Goal: Task Accomplishment & Management: Use online tool/utility

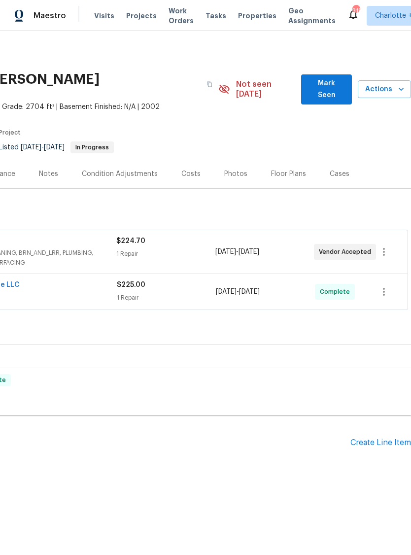
scroll to position [0, 146]
click at [327, 79] on span "Mark Seen" at bounding box center [326, 89] width 35 height 24
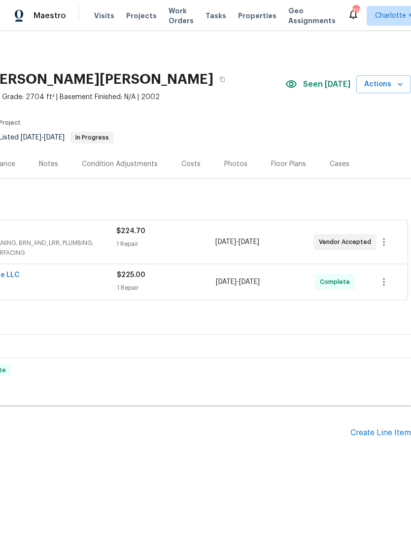
click at [390, 85] on span "Actions" at bounding box center [383, 84] width 39 height 12
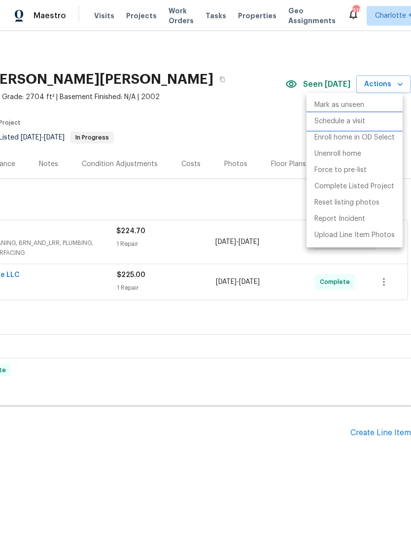
click at [346, 121] on p "Schedule a visit" at bounding box center [340, 121] width 51 height 10
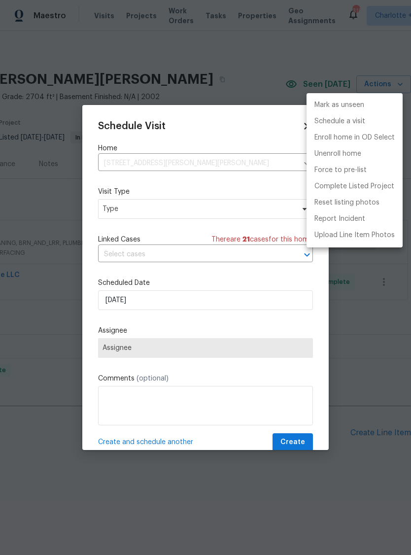
click at [262, 211] on div at bounding box center [205, 277] width 411 height 555
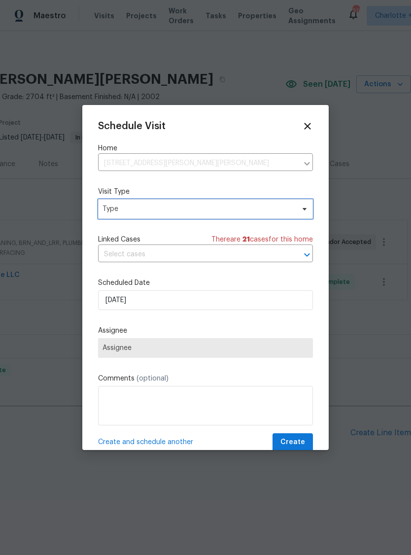
click at [257, 207] on span "Type" at bounding box center [199, 209] width 192 height 10
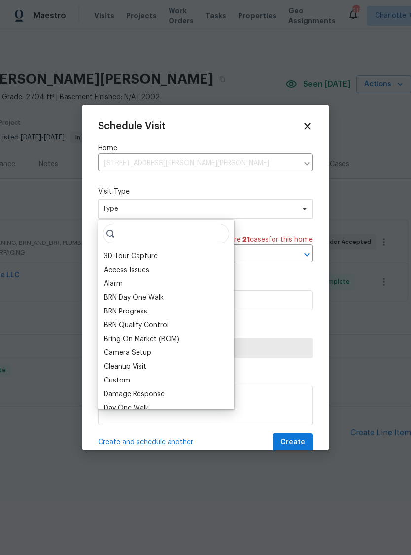
click at [129, 381] on div "Custom" at bounding box center [117, 381] width 26 height 10
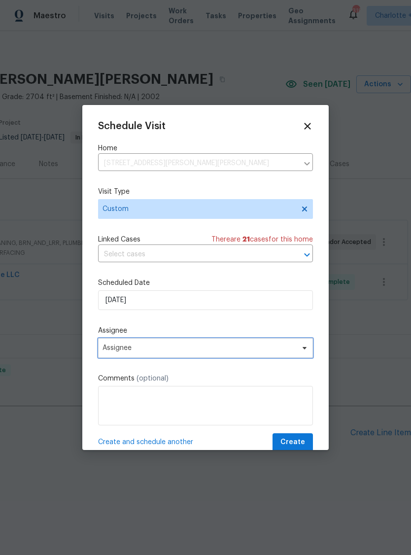
click at [219, 350] on span "Assignee" at bounding box center [199, 348] width 193 height 8
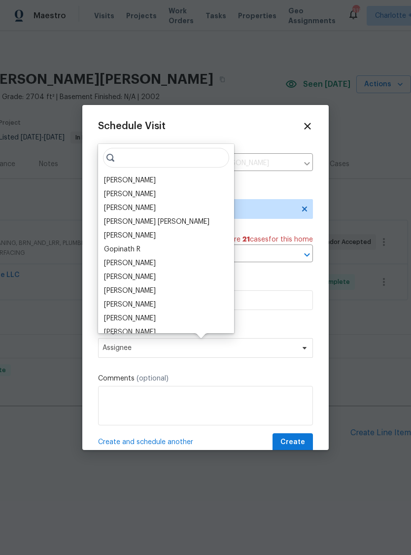
click at [130, 177] on div "[PERSON_NAME]" at bounding box center [130, 181] width 52 height 10
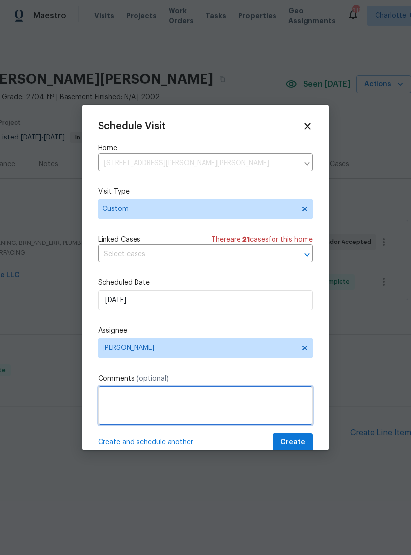
click at [157, 402] on textarea at bounding box center [205, 405] width 215 height 39
click at [107, 397] on textarea "Can you listing photos of the front of the building?" at bounding box center [205, 405] width 215 height 39
click at [106, 397] on textarea "Can you listing photos of the front of the building?" at bounding box center [205, 405] width 215 height 39
click at [140, 399] on textarea "Capture you listing photos of the front of the building?" at bounding box center [205, 405] width 215 height 39
click at [288, 400] on textarea "Capture new listing photos of the front of the building?" at bounding box center [205, 405] width 215 height 39
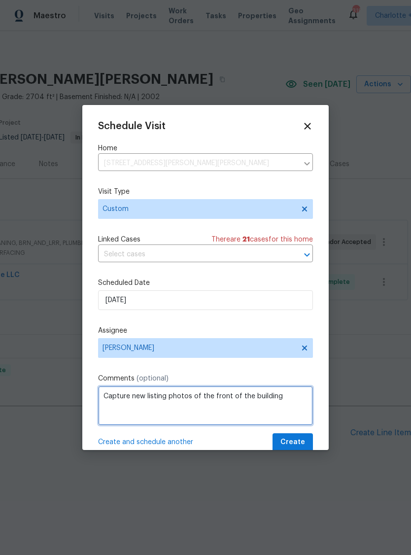
type textarea "Capture new listing photos of the front of the building"
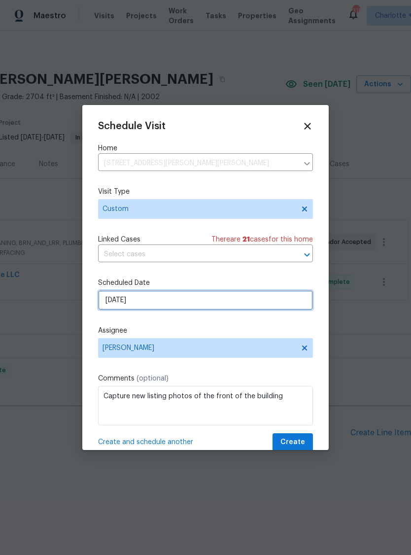
click at [286, 306] on input "[DATE]" at bounding box center [205, 300] width 215 height 20
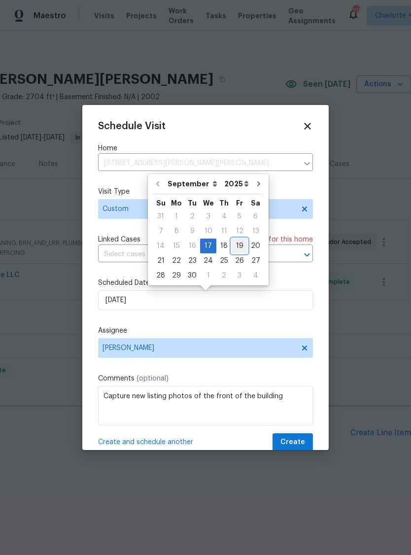
click at [235, 243] on div "19" at bounding box center [240, 246] width 16 height 14
type input "[DATE]"
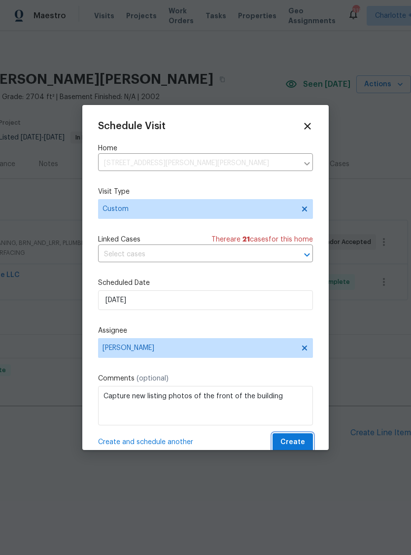
click at [296, 437] on button "Create" at bounding box center [293, 442] width 40 height 18
